Goal: Task Accomplishment & Management: Manage account settings

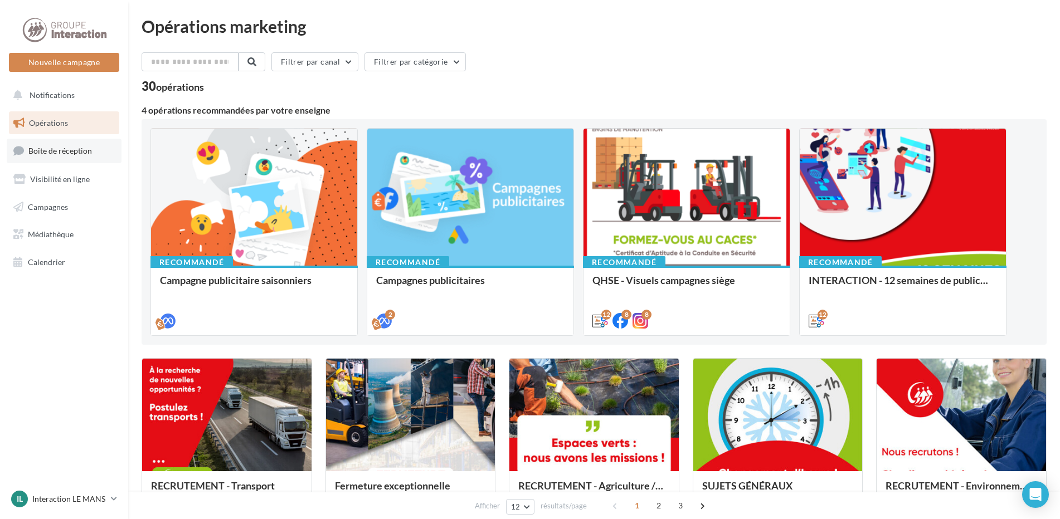
click at [90, 153] on link "Boîte de réception" at bounding box center [64, 151] width 115 height 24
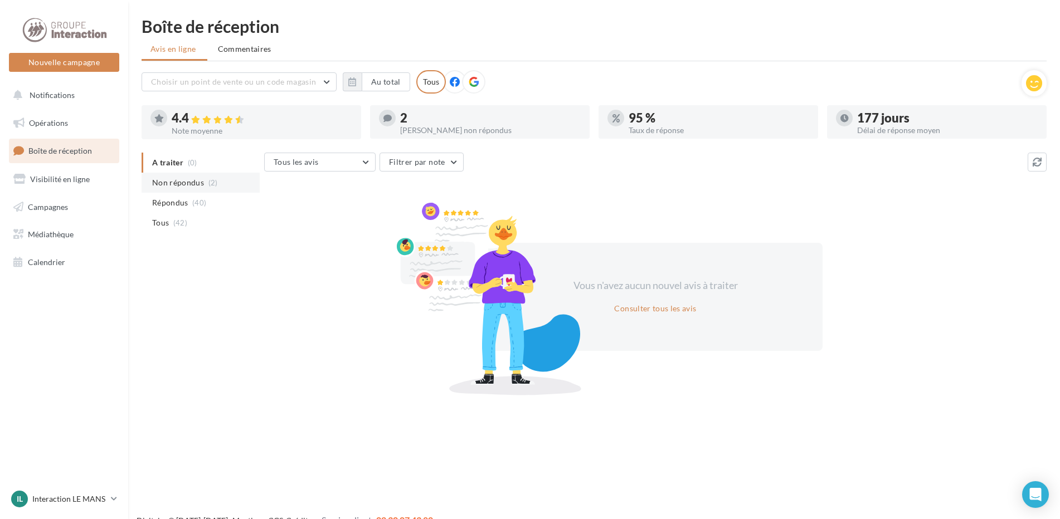
click at [210, 186] on span "(2)" at bounding box center [212, 182] width 9 height 9
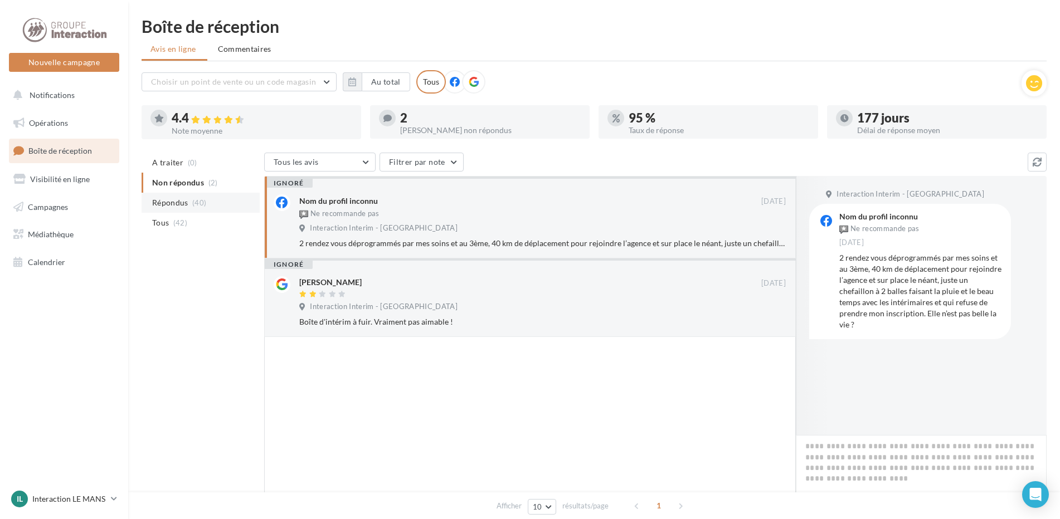
click at [212, 203] on li "Répondus (40)" at bounding box center [201, 203] width 118 height 20
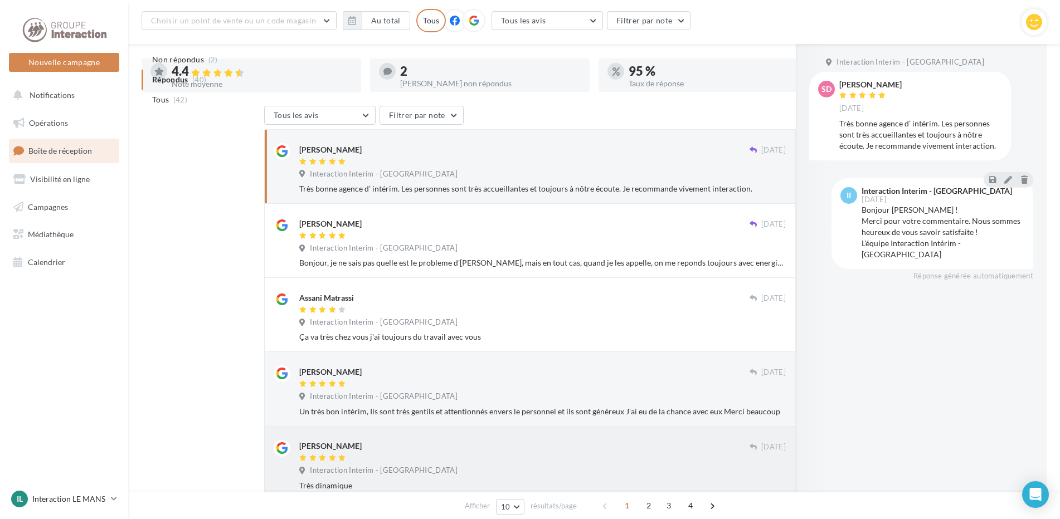
scroll to position [232, 0]
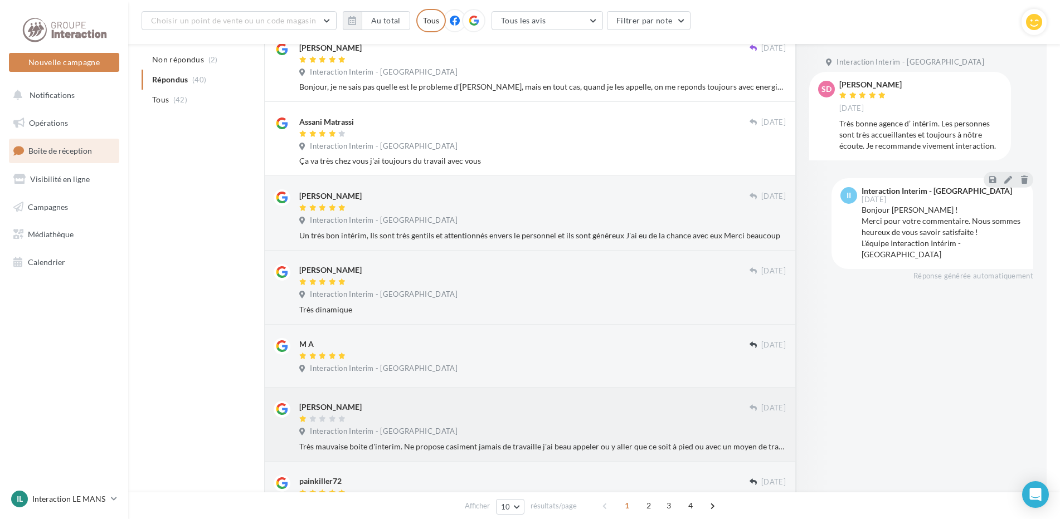
click at [513, 410] on div "[PERSON_NAME]" at bounding box center [524, 407] width 450 height 12
